Goal: Information Seeking & Learning: Learn about a topic

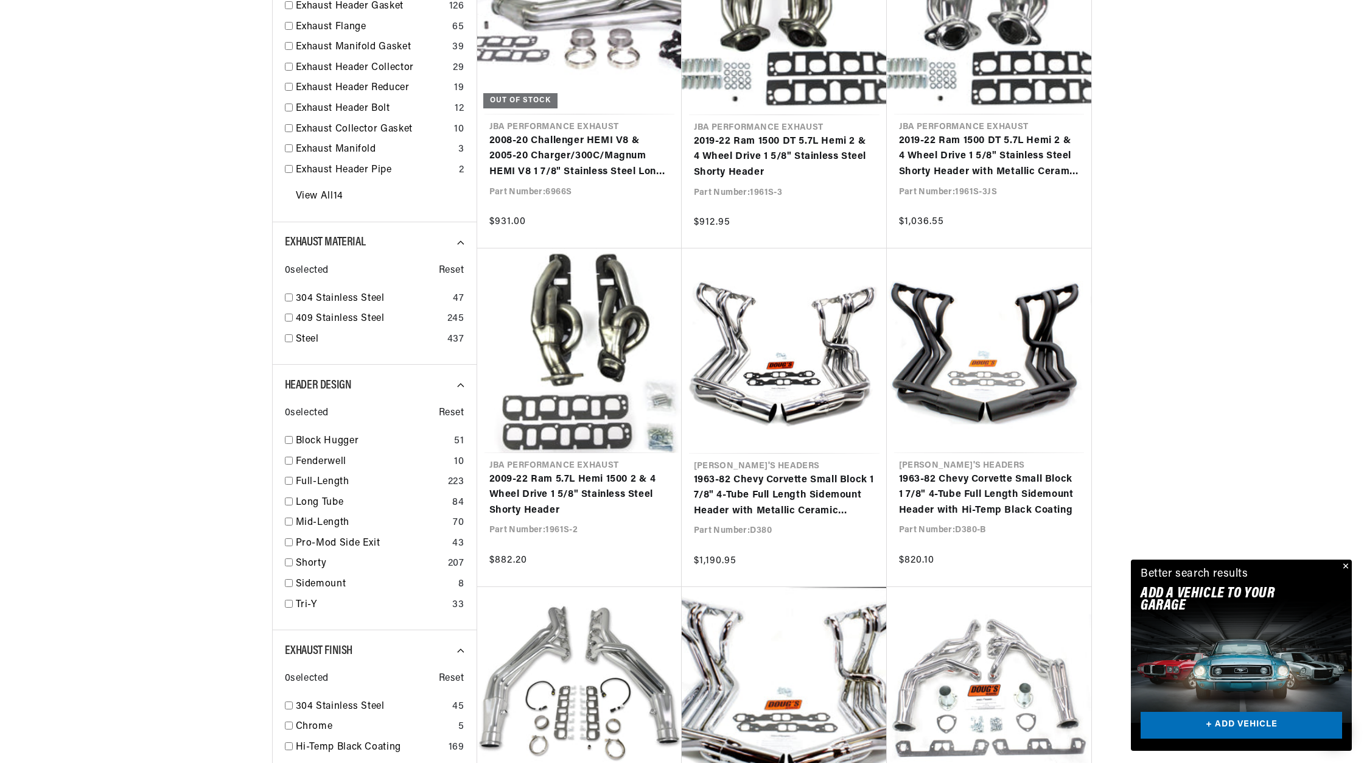
scroll to position [852, 0]
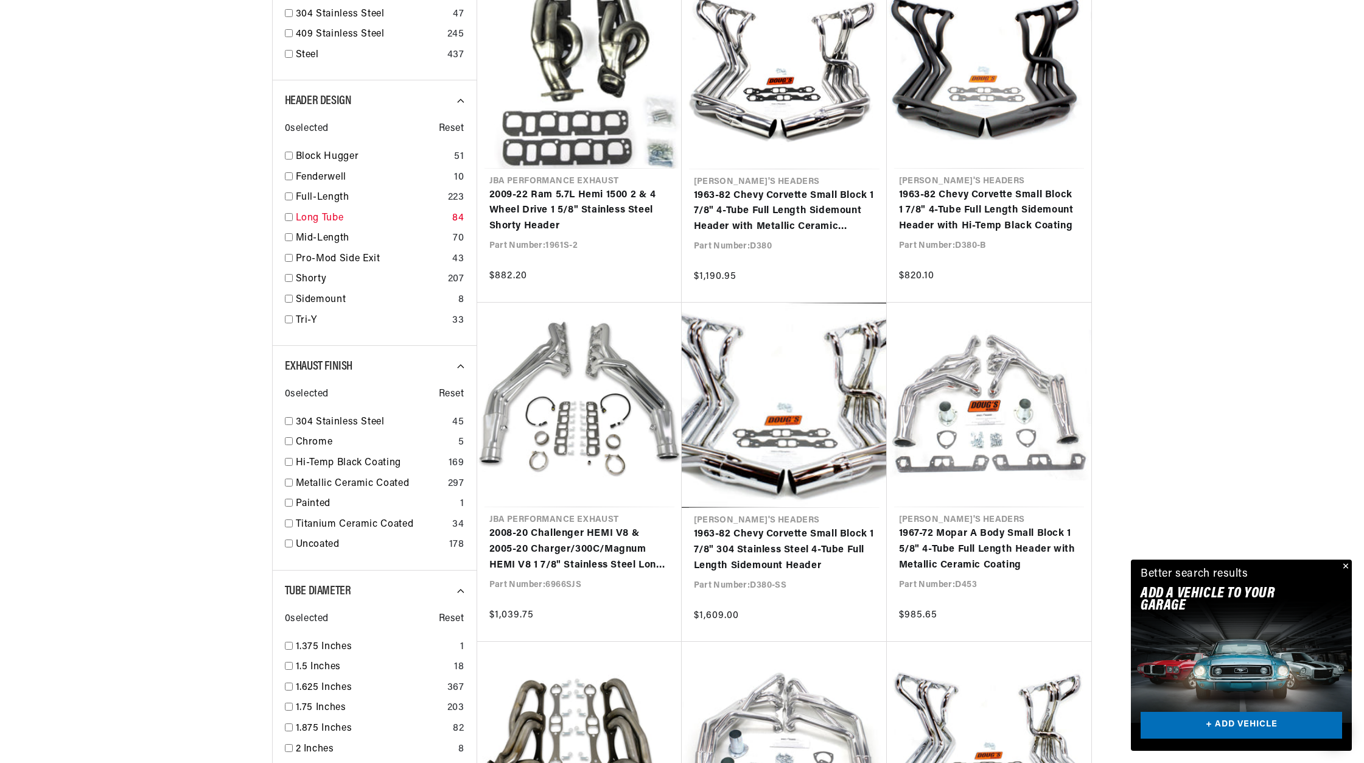
click at [314, 220] on link "Long Tube" at bounding box center [372, 219] width 152 height 16
checkbox input "true"
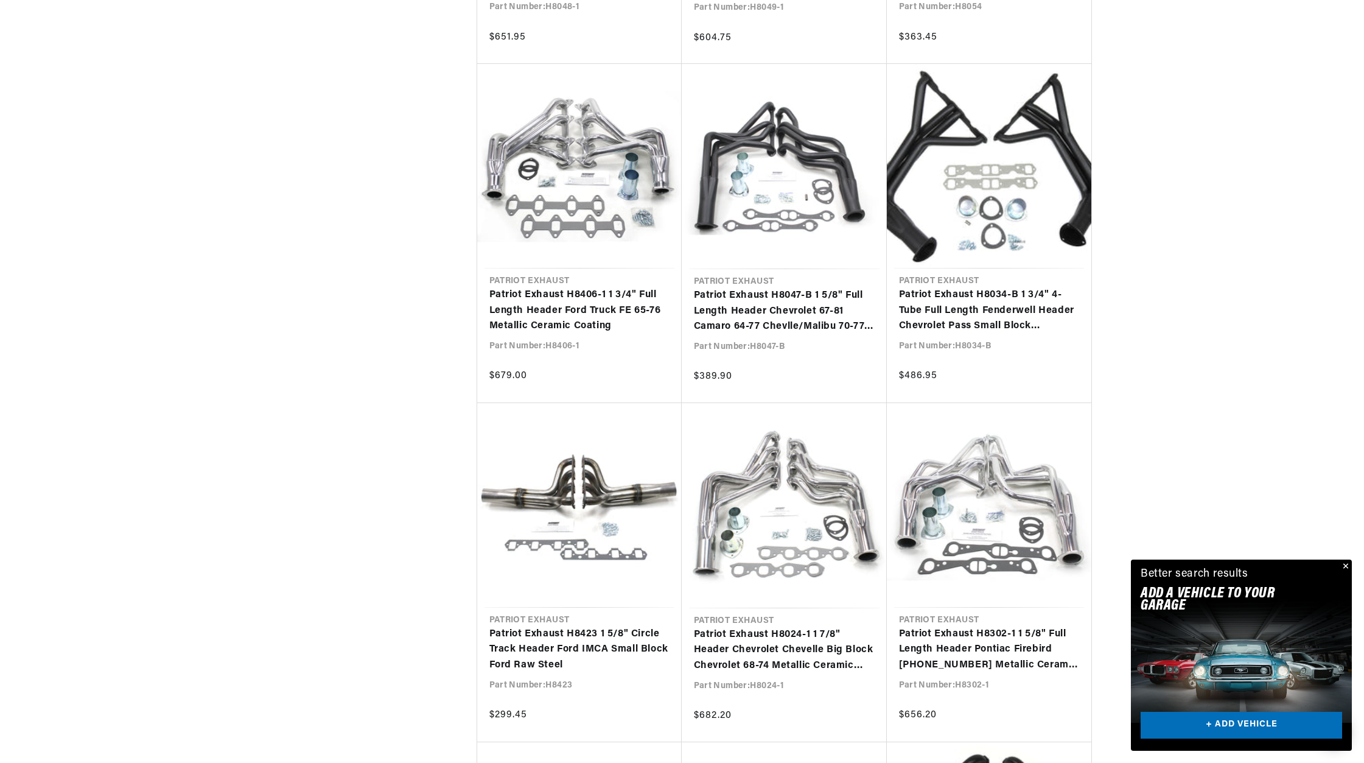
scroll to position [3692, 0]
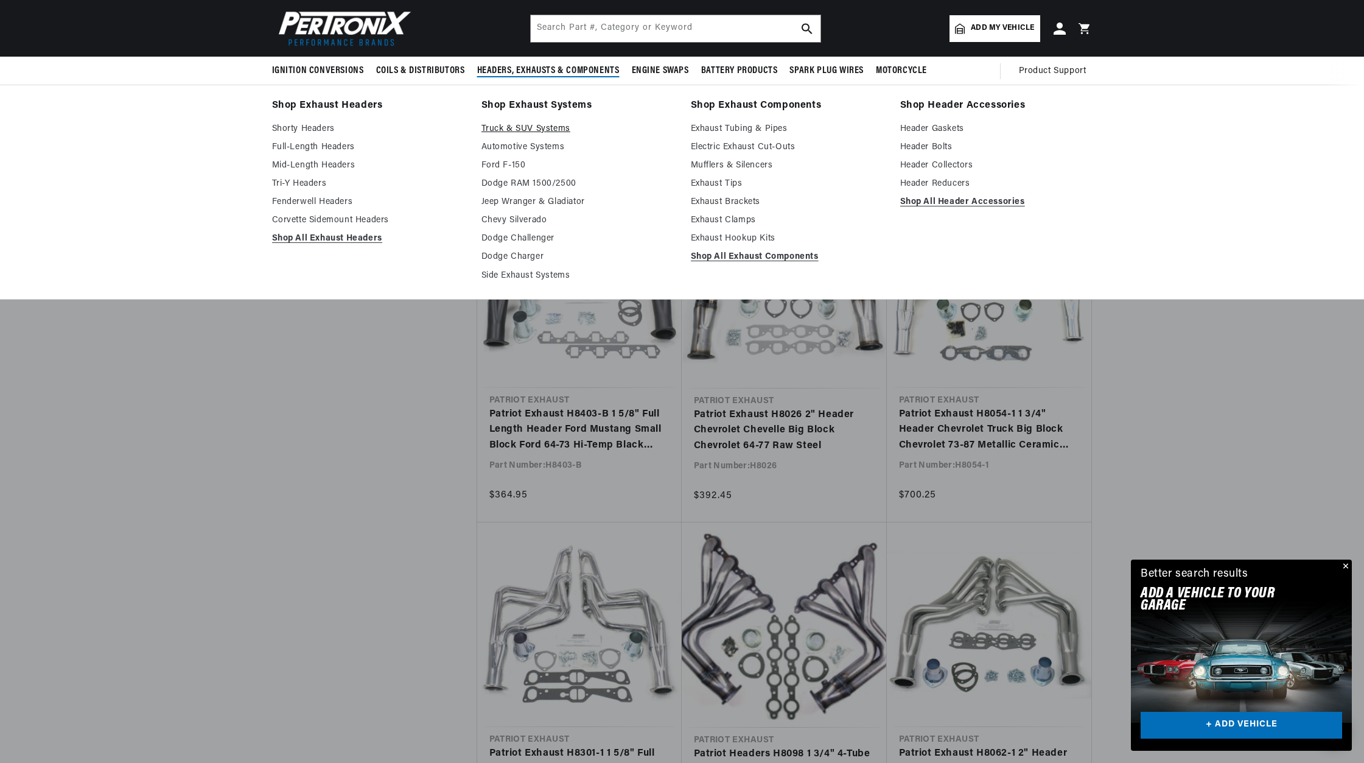
scroll to position [0, 369]
click at [303, 237] on link "Shop All Exhaust Headers" at bounding box center [368, 238] width 192 height 15
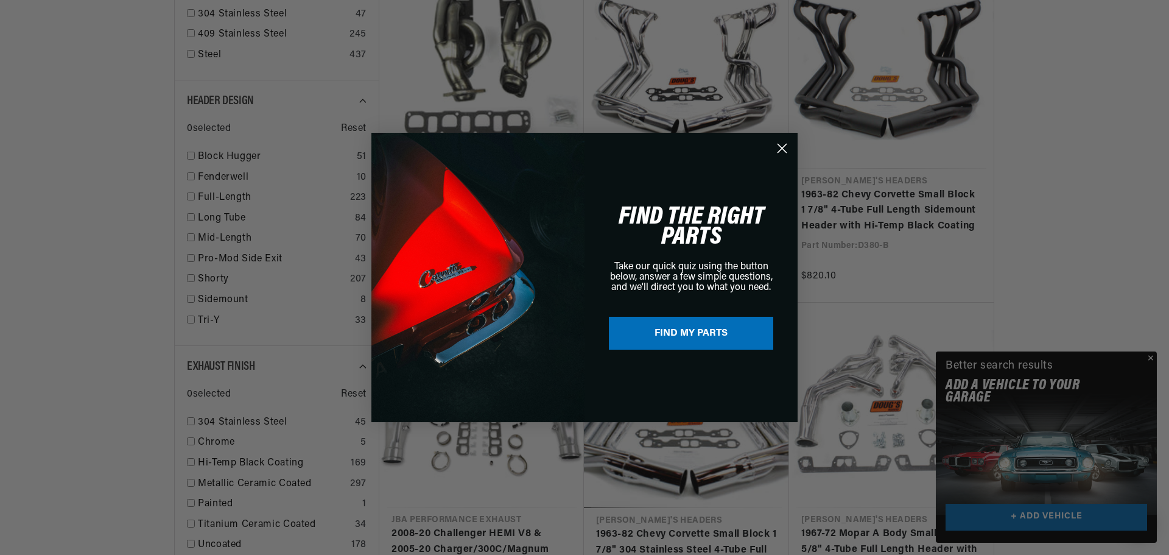
click at [1149, 354] on div "Close dialog FIND THE RIGHT PARTS Take our quick quiz using the button below, a…" at bounding box center [584, 277] width 1169 height 555
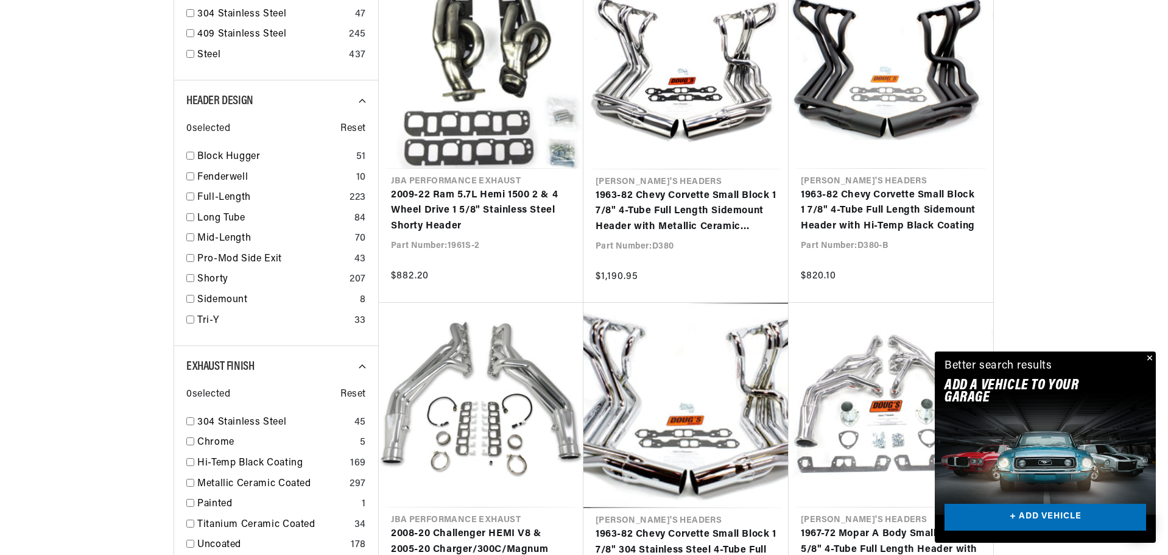
scroll to position [0, 369]
click at [1147, 359] on button "Close" at bounding box center [1148, 358] width 15 height 15
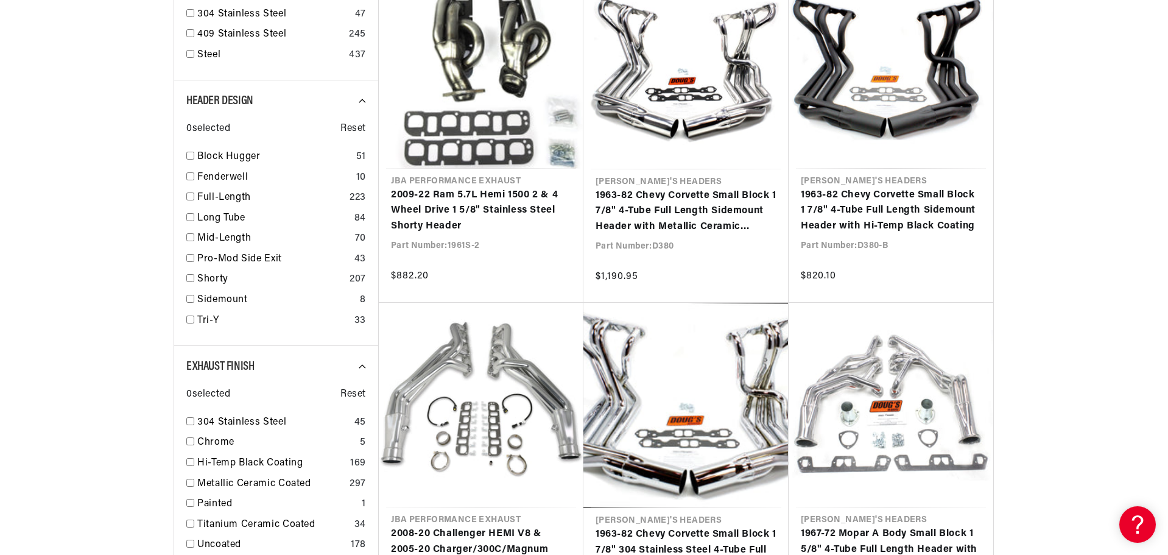
scroll to position [1137, 0]
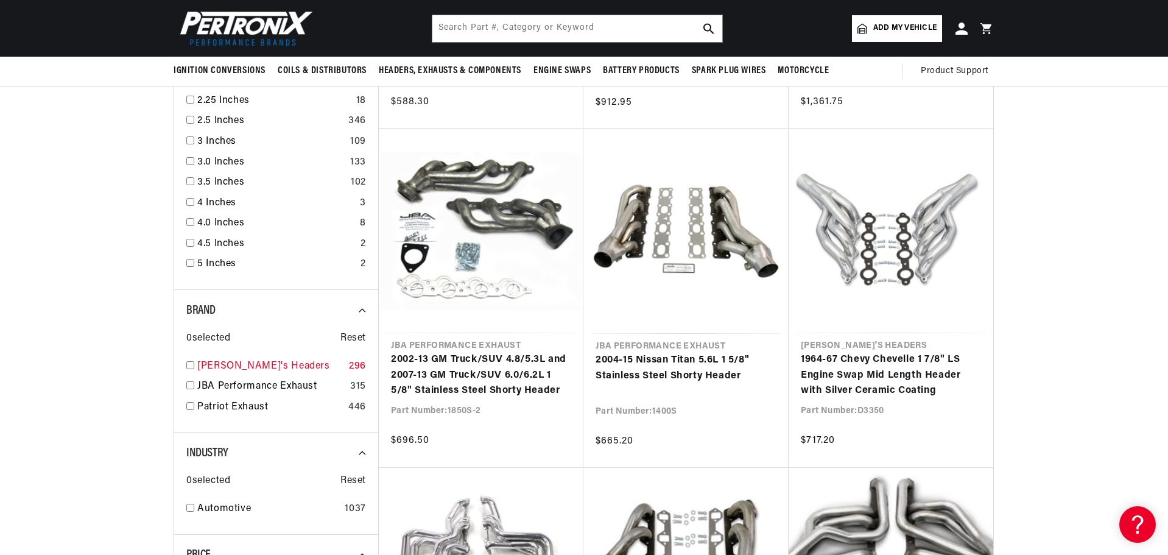
scroll to position [1989, 0]
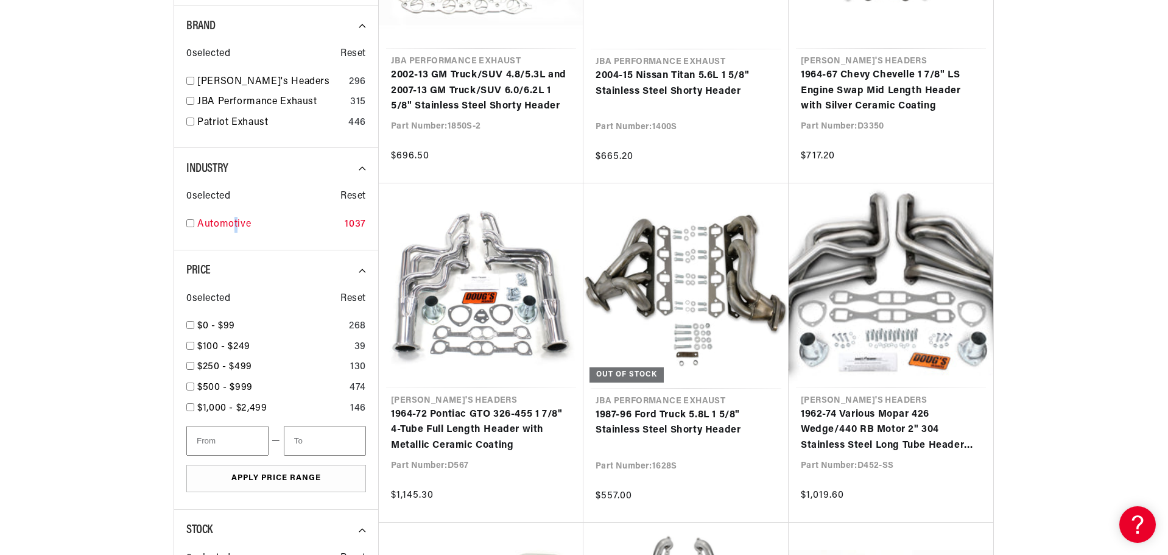
click at [237, 223] on link "Automotive" at bounding box center [268, 225] width 142 height 16
checkbox input "true"
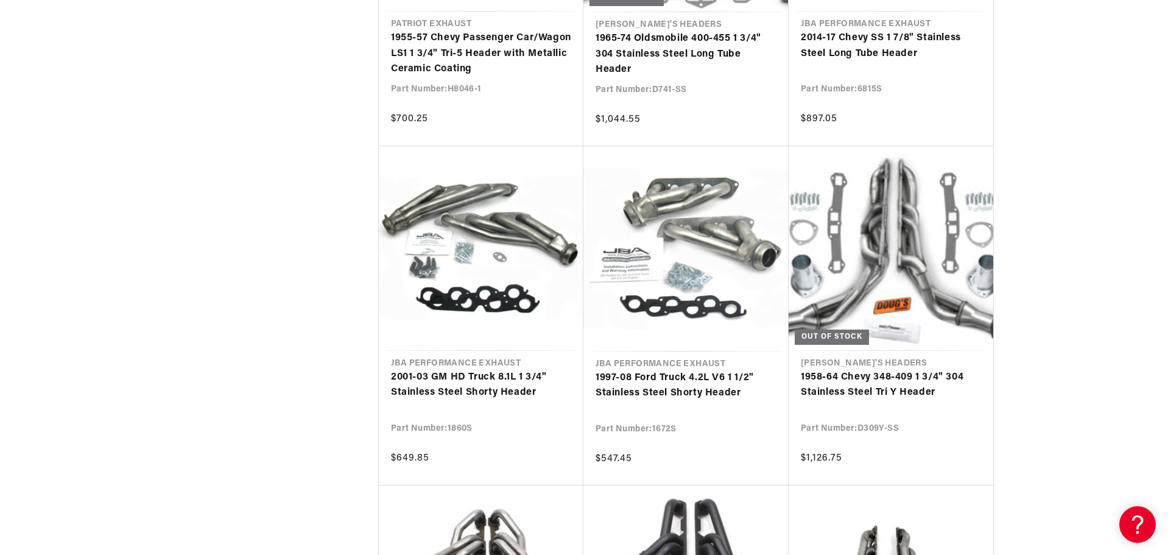
scroll to position [28409, 0]
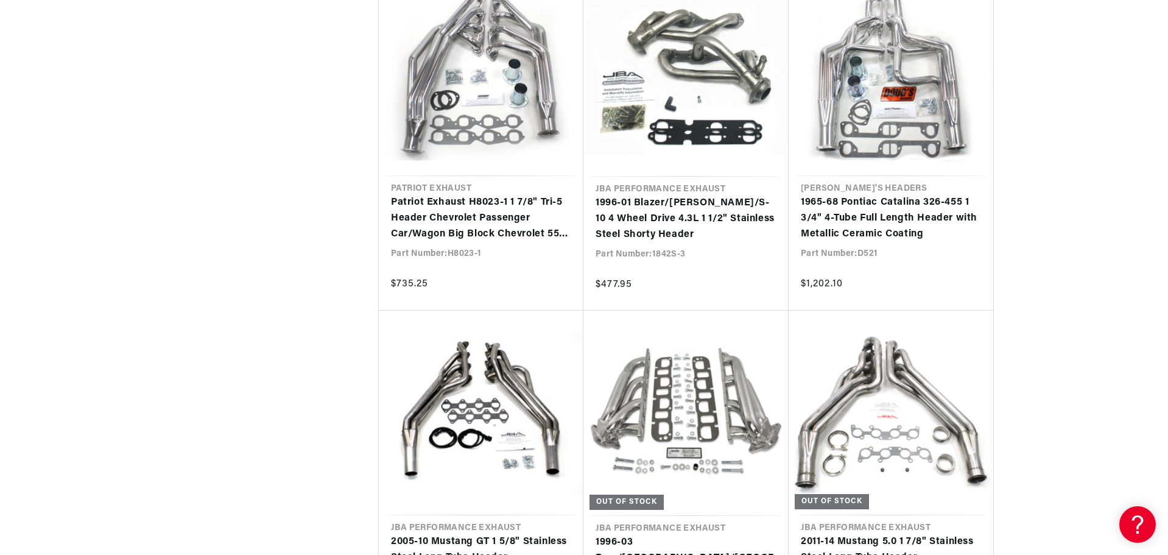
scroll to position [0, 369]
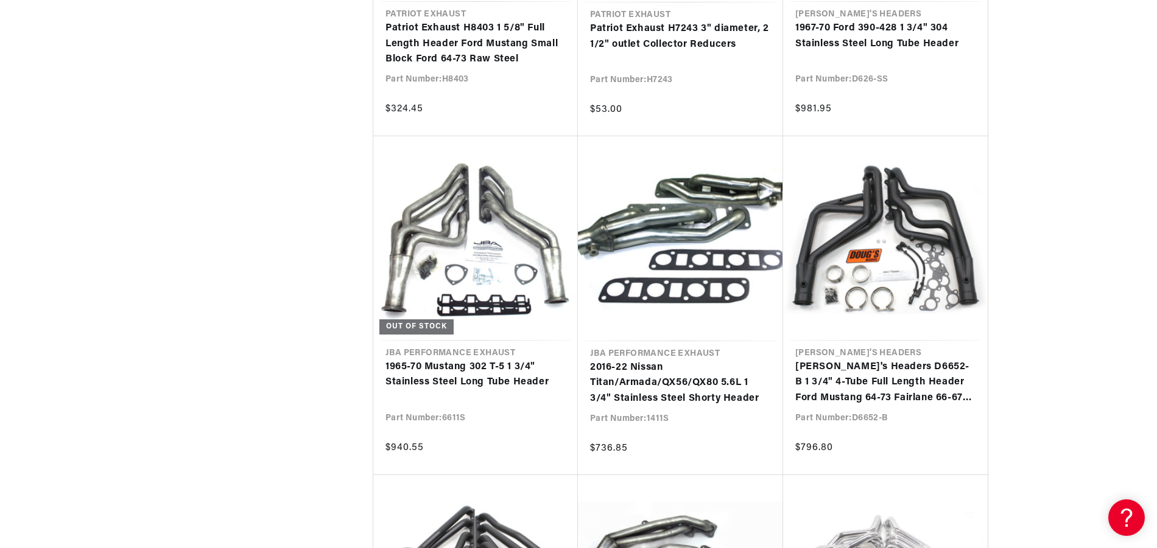
scroll to position [0, 369]
